Goal: Task Accomplishment & Management: Complete application form

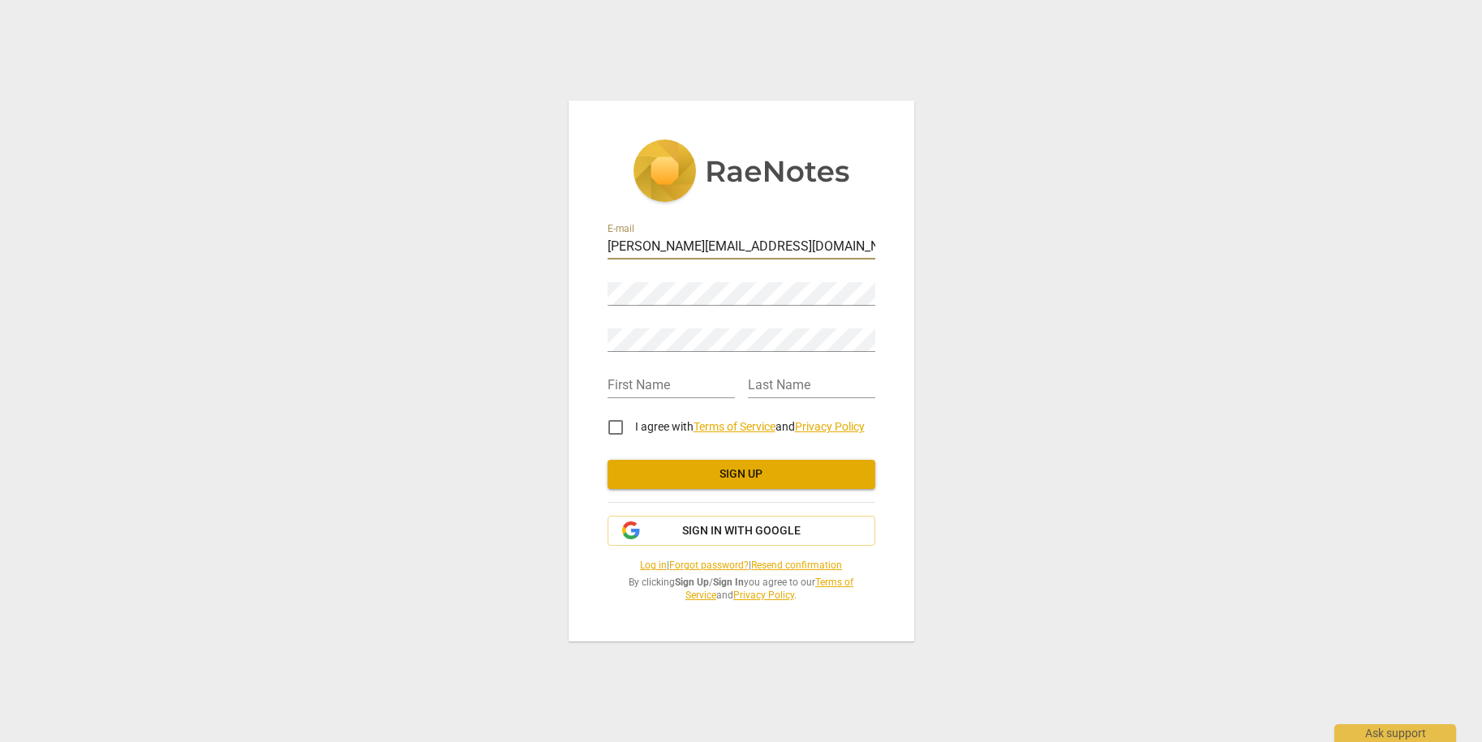
type input "[PERSON_NAME][EMAIL_ADDRESS][DOMAIN_NAME]"
click at [605, 342] on div "E-mail j.hebra@snhu.edu Password Retype Password First Name Last Name I agree w…" at bounding box center [742, 371] width 346 height 540
click at [747, 307] on div "Password" at bounding box center [742, 286] width 268 height 46
type input "Jada"
type input "Hebra"
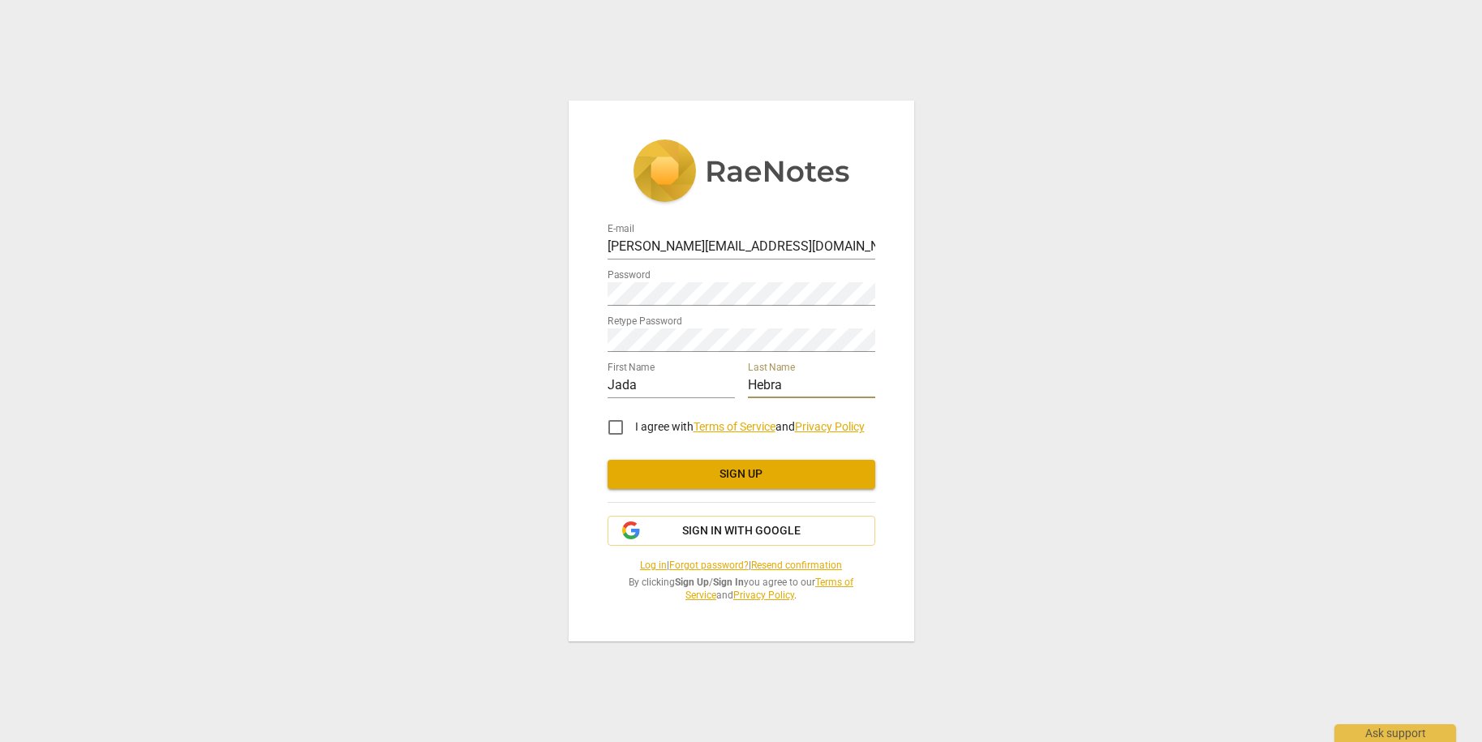
click at [616, 428] on input "I agree with Terms of Service and Privacy Policy" at bounding box center [615, 427] width 39 height 39
checkbox input "true"
click at [713, 475] on span "Sign up" at bounding box center [742, 475] width 242 height 16
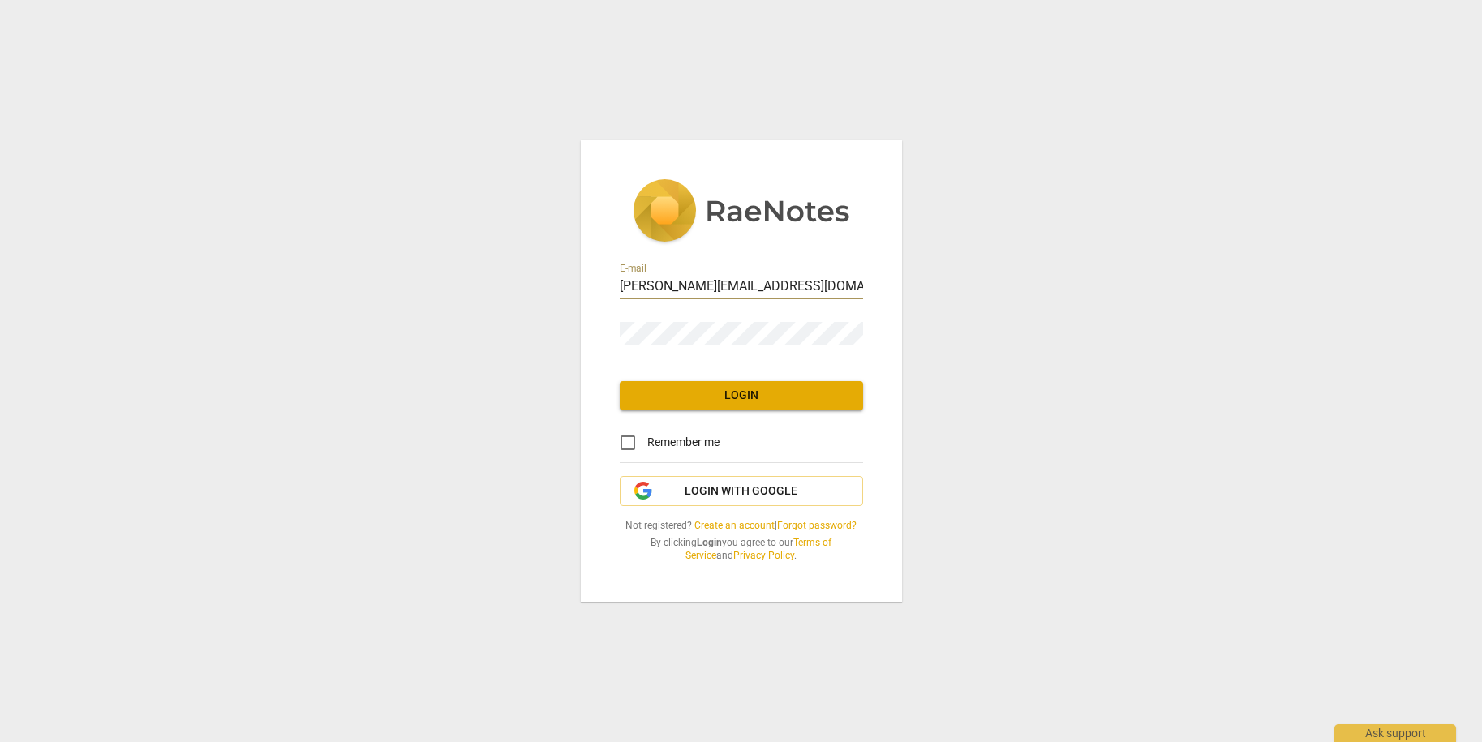
type input "[PERSON_NAME][EMAIL_ADDRESS][DOMAIN_NAME]"
click at [711, 321] on div "Password" at bounding box center [741, 327] width 243 height 37
click at [631, 445] on input "Remember me" at bounding box center [628, 443] width 39 height 39
checkbox input "true"
click at [723, 399] on span "Login" at bounding box center [741, 396] width 217 height 16
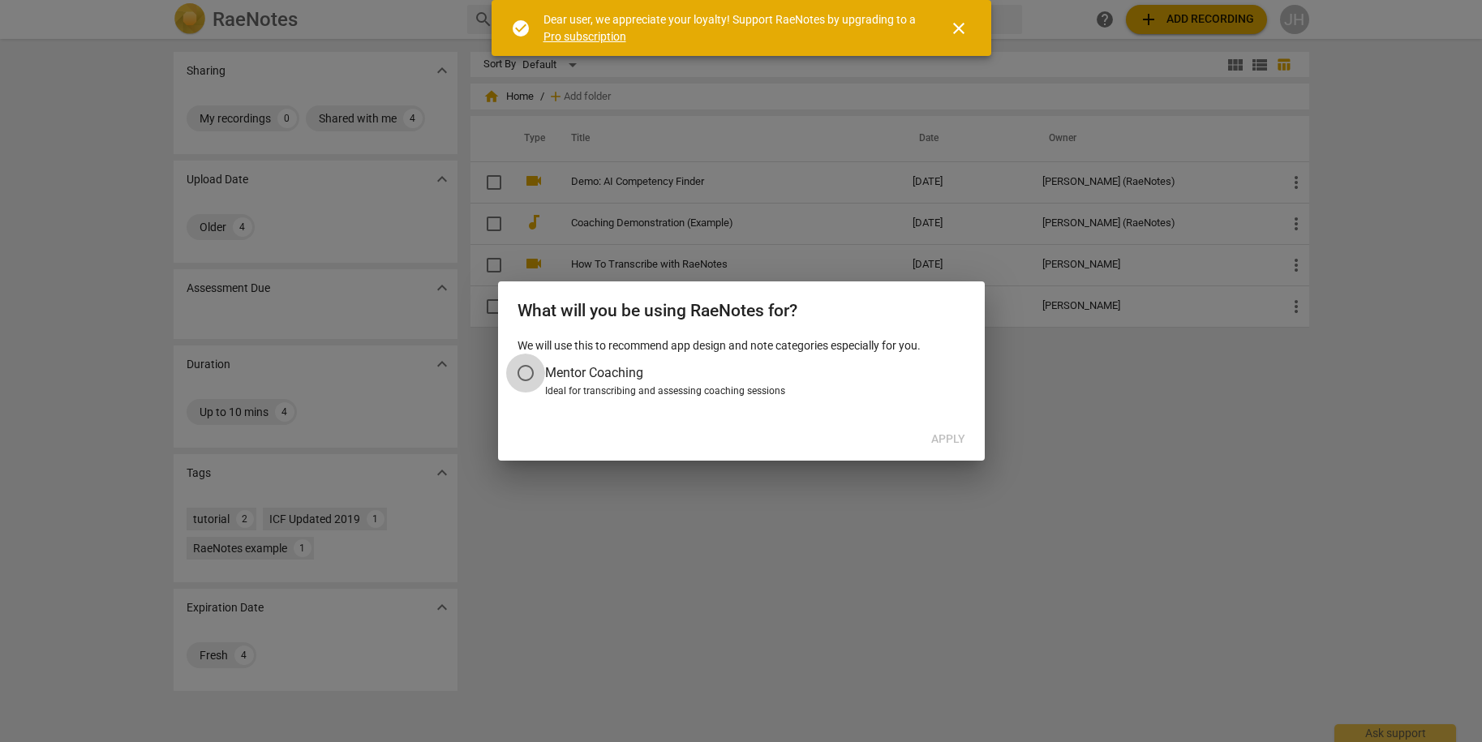
click at [524, 372] on input "Mentor Coaching" at bounding box center [525, 373] width 39 height 39
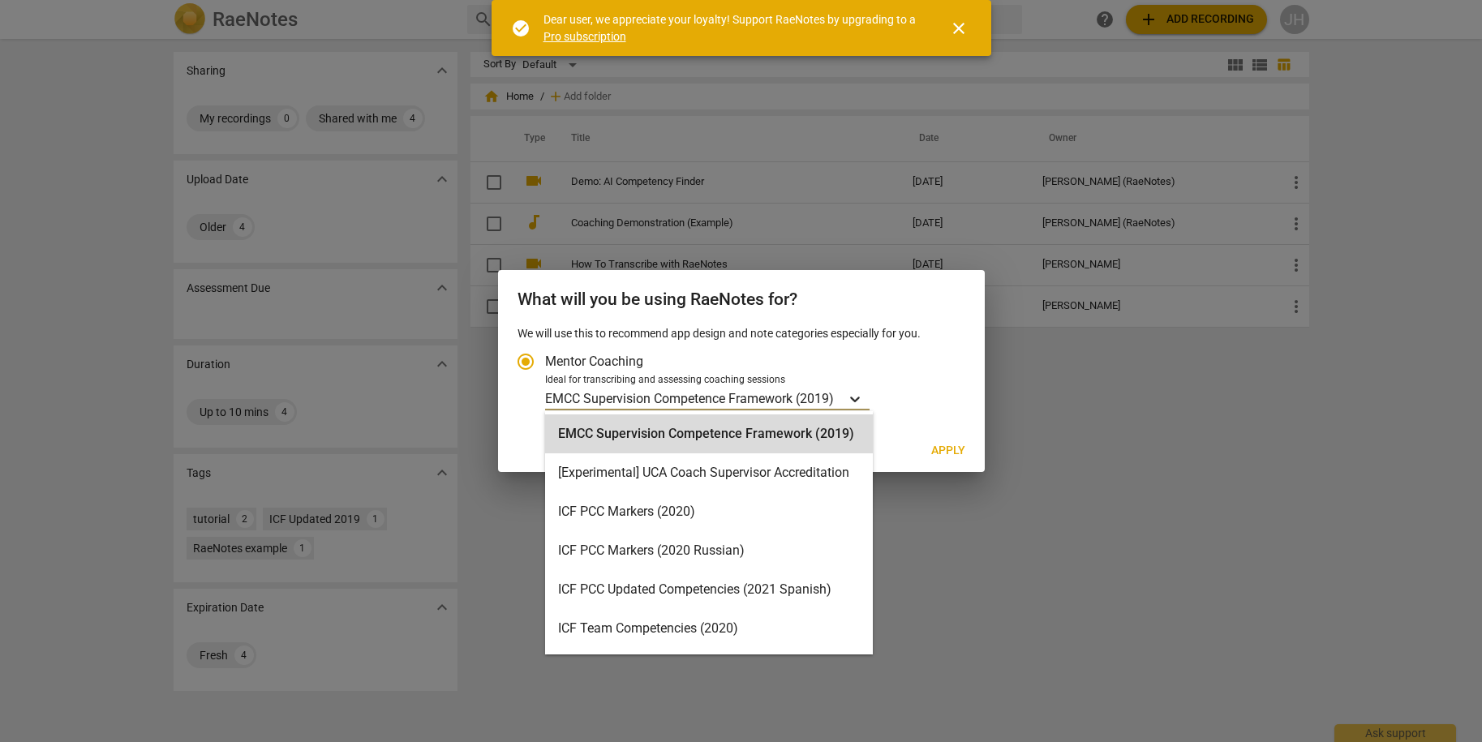
click at [858, 399] on icon "Account type" at bounding box center [855, 399] width 16 height 16
click at [0, 0] on input "Ideal for transcribing and assessing coaching sessions EMCC Supervision Compete…" at bounding box center [0, 0] width 0 height 0
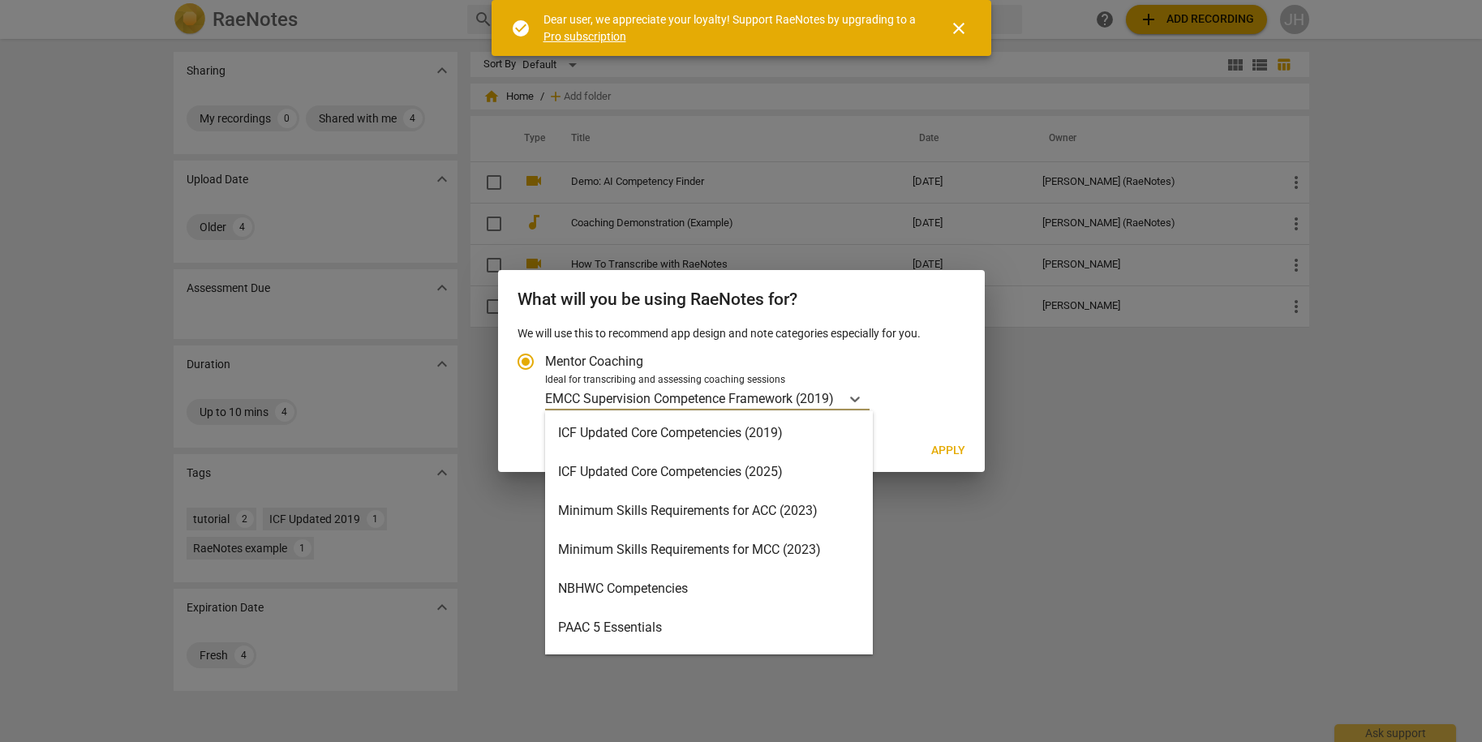
scroll to position [311, 0]
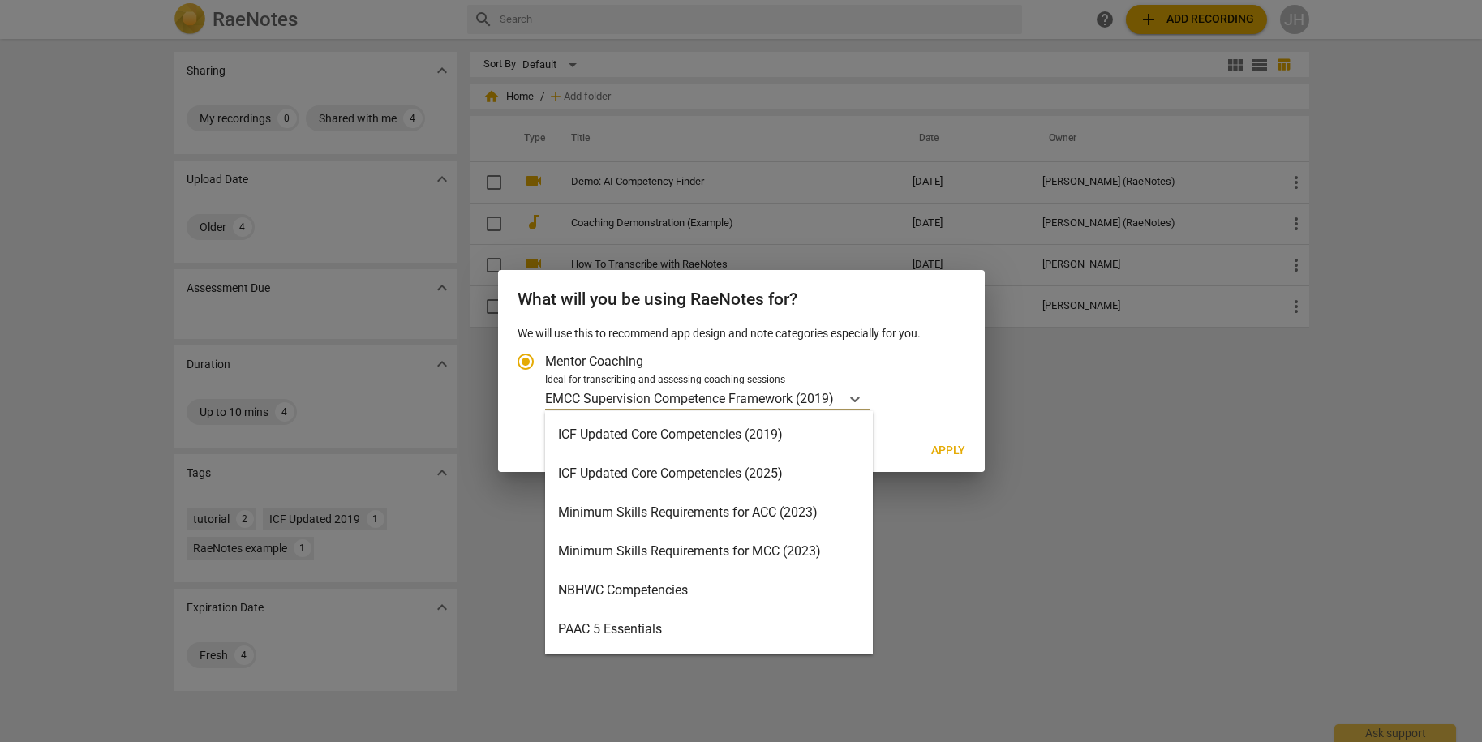
click at [703, 474] on div "ICF Updated Core Competencies (2025)" at bounding box center [709, 473] width 328 height 39
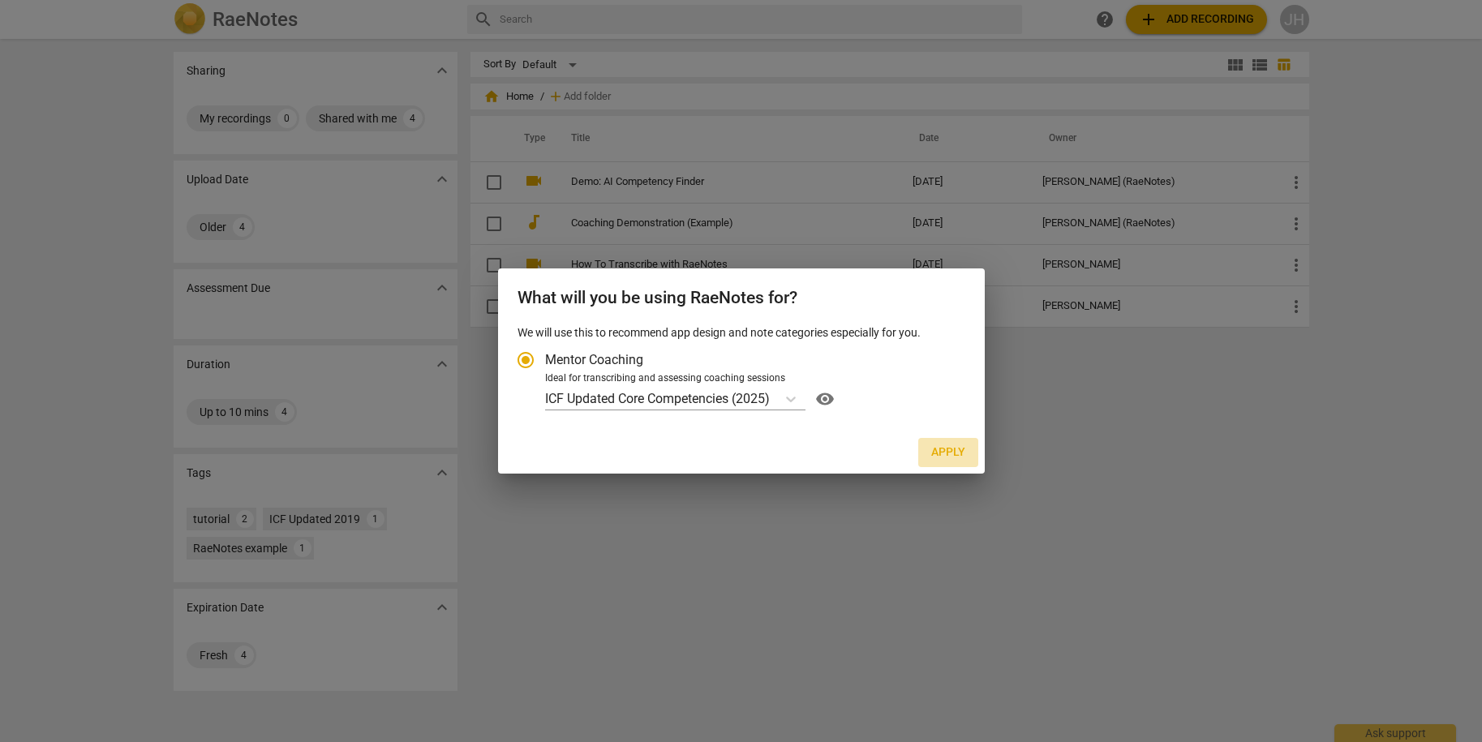
click at [951, 448] on span "Apply" at bounding box center [949, 453] width 34 height 16
radio input "false"
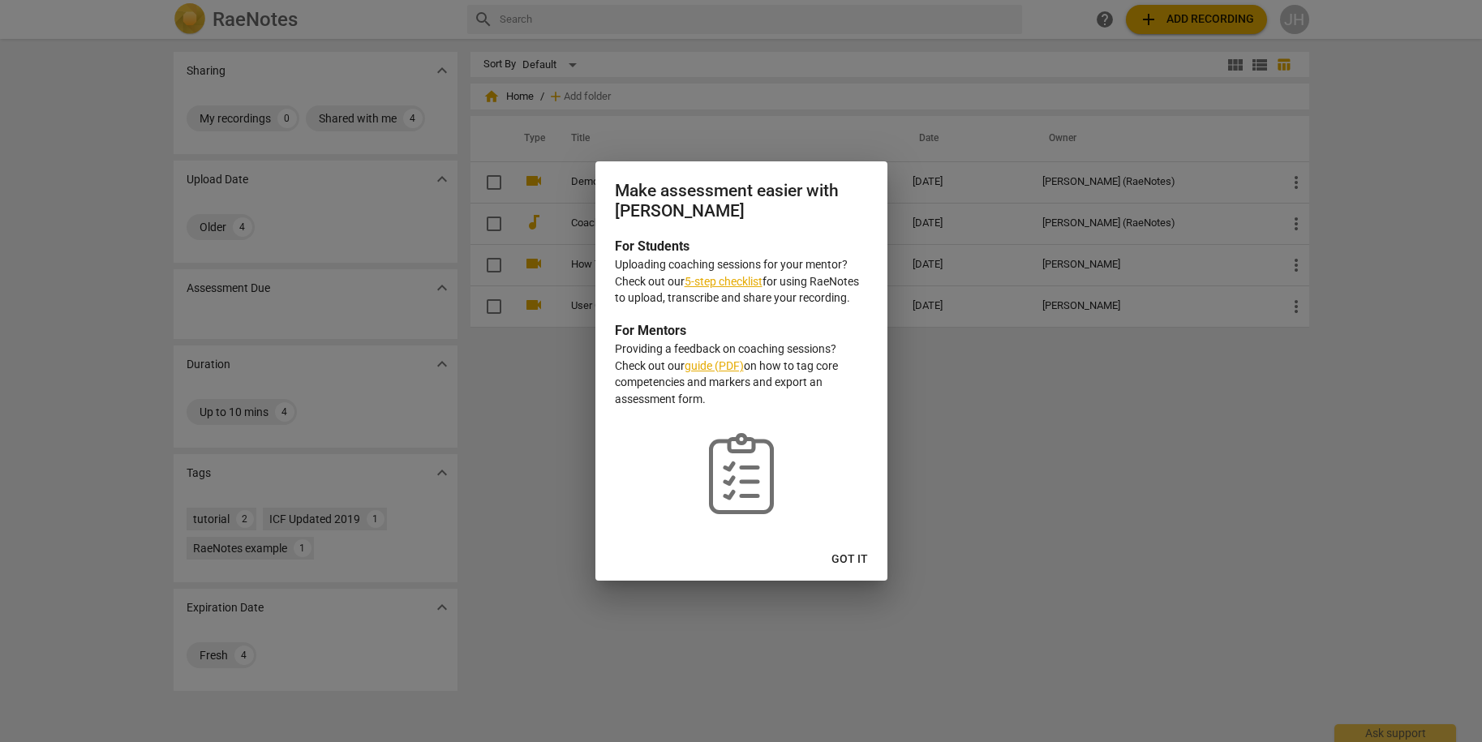
click at [741, 282] on link "5-step checklist" at bounding box center [724, 281] width 78 height 13
